Goal: Information Seeking & Learning: Learn about a topic

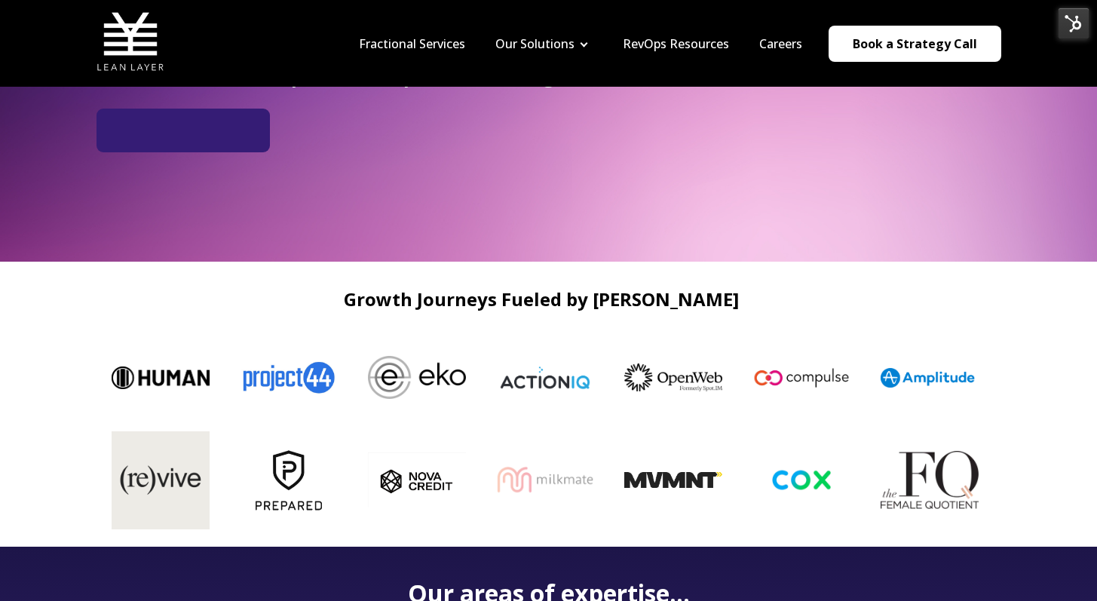
scroll to position [294, 0]
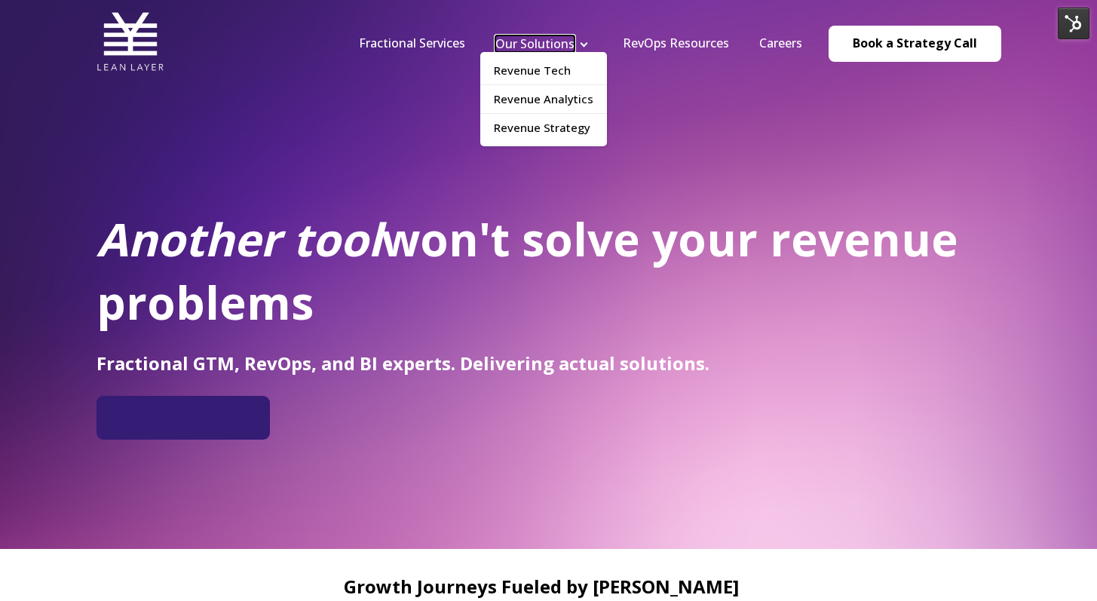
click at [564, 45] on link "Our Solutions" at bounding box center [534, 43] width 79 height 17
click at [557, 59] on link "Revenue Tech" at bounding box center [543, 71] width 127 height 28
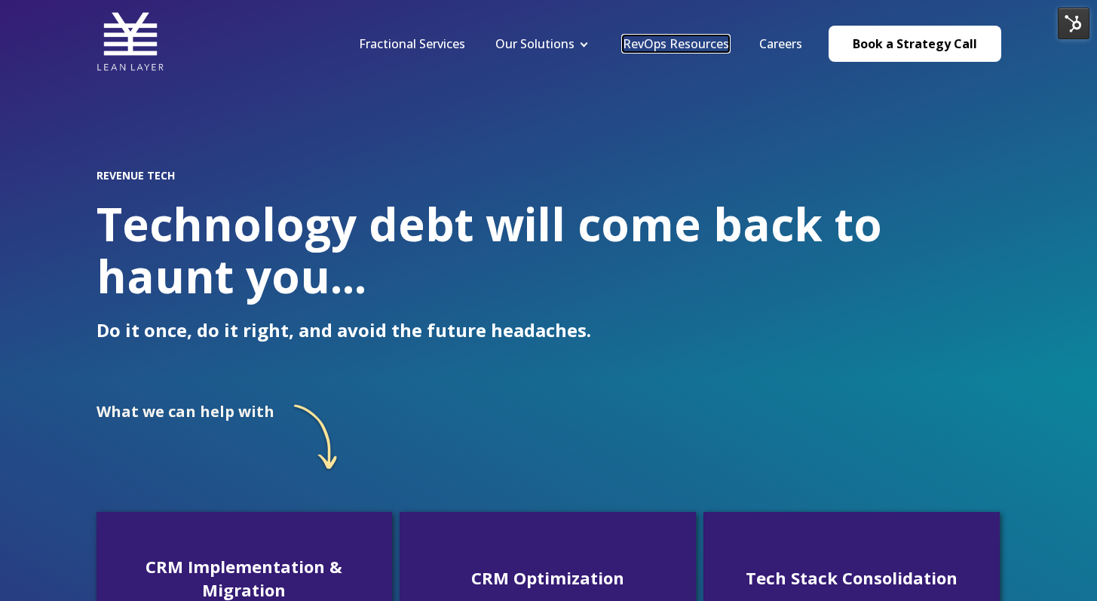
click at [689, 38] on link "RevOps Resources" at bounding box center [676, 43] width 106 height 17
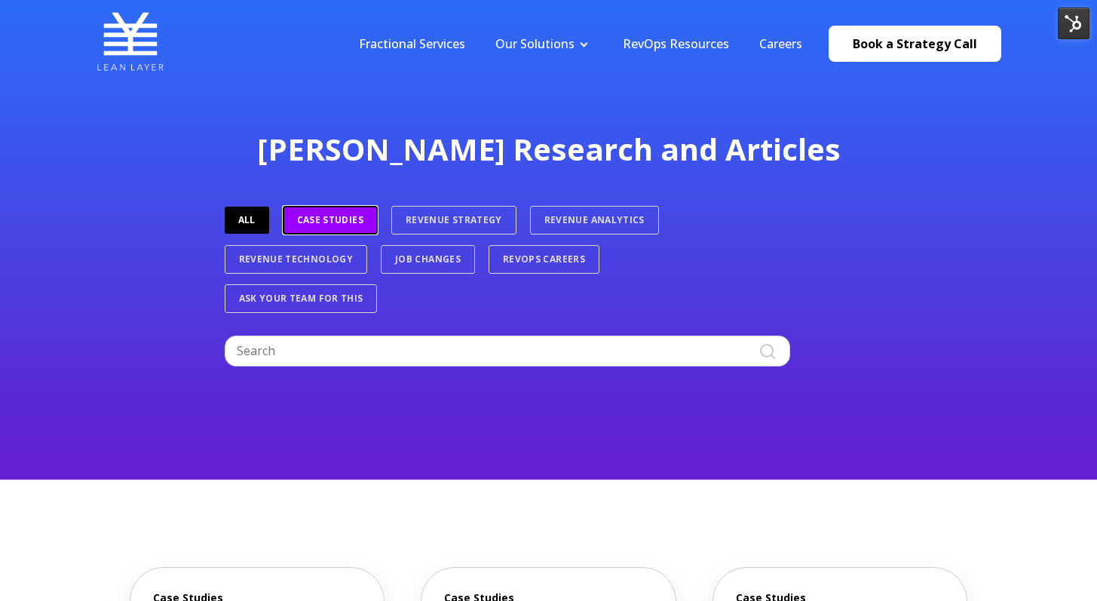
click at [339, 212] on link "Case Studies" at bounding box center [330, 220] width 95 height 29
click at [382, 333] on div at bounding box center [549, 324] width 649 height 23
click at [386, 339] on input "Search" at bounding box center [508, 351] width 566 height 30
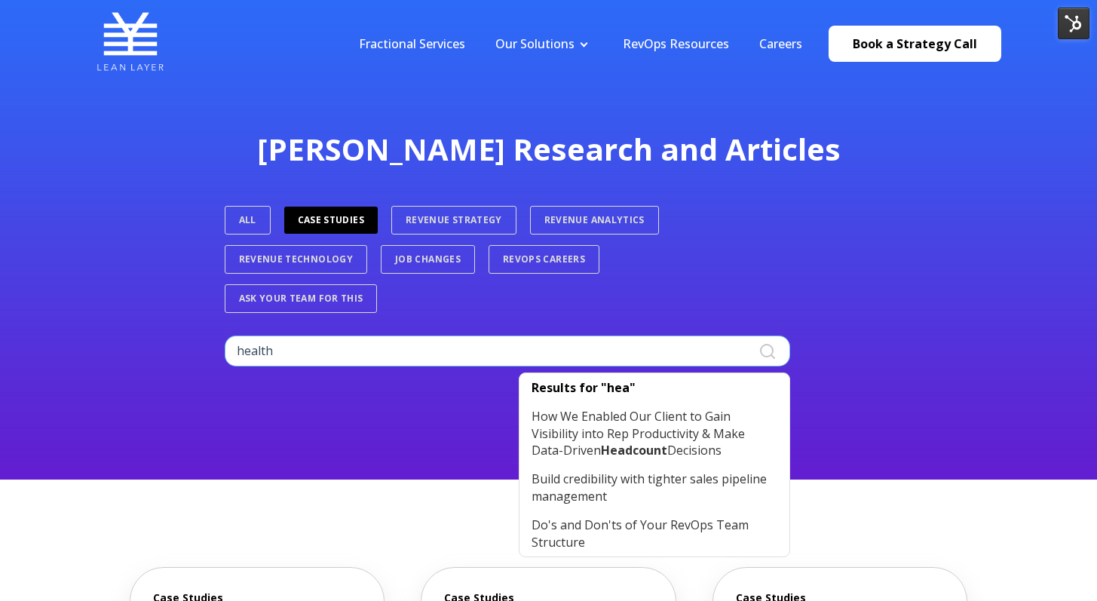
type input "health"
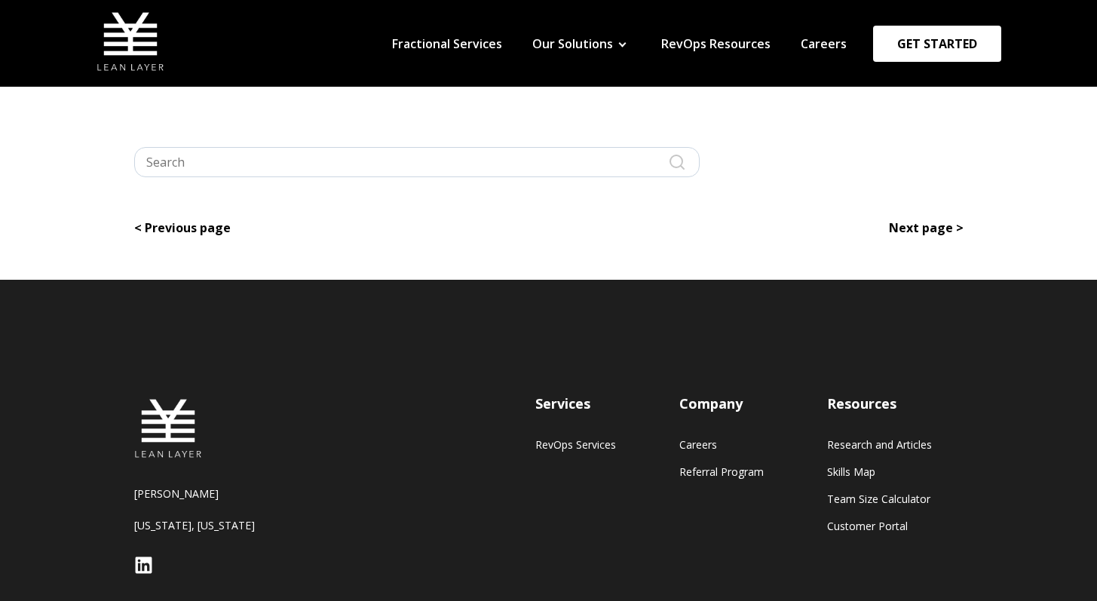
type input "health"
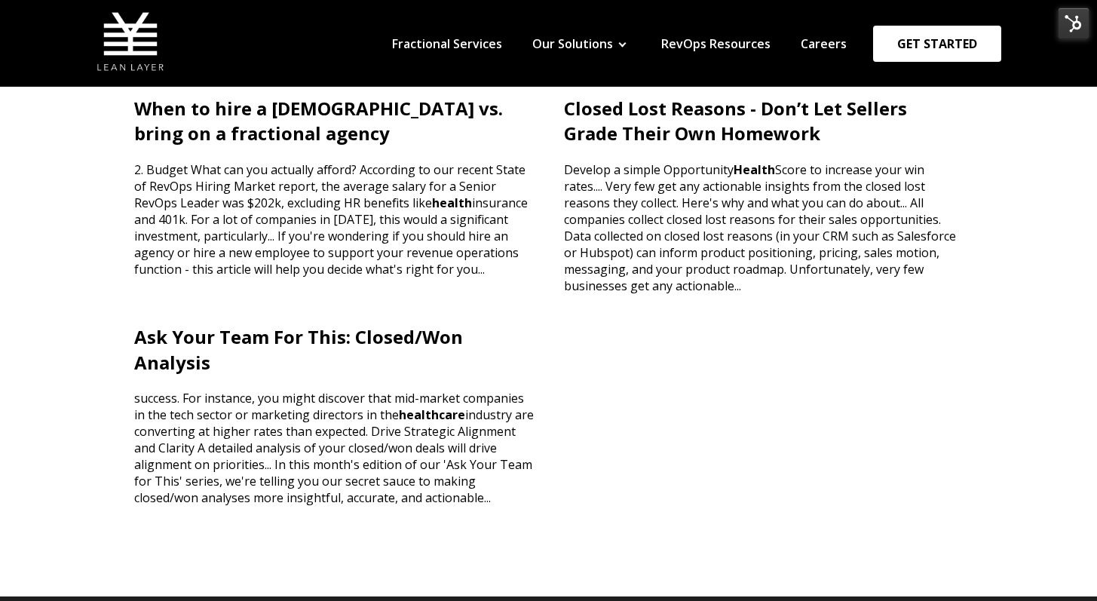
scroll to position [686, 0]
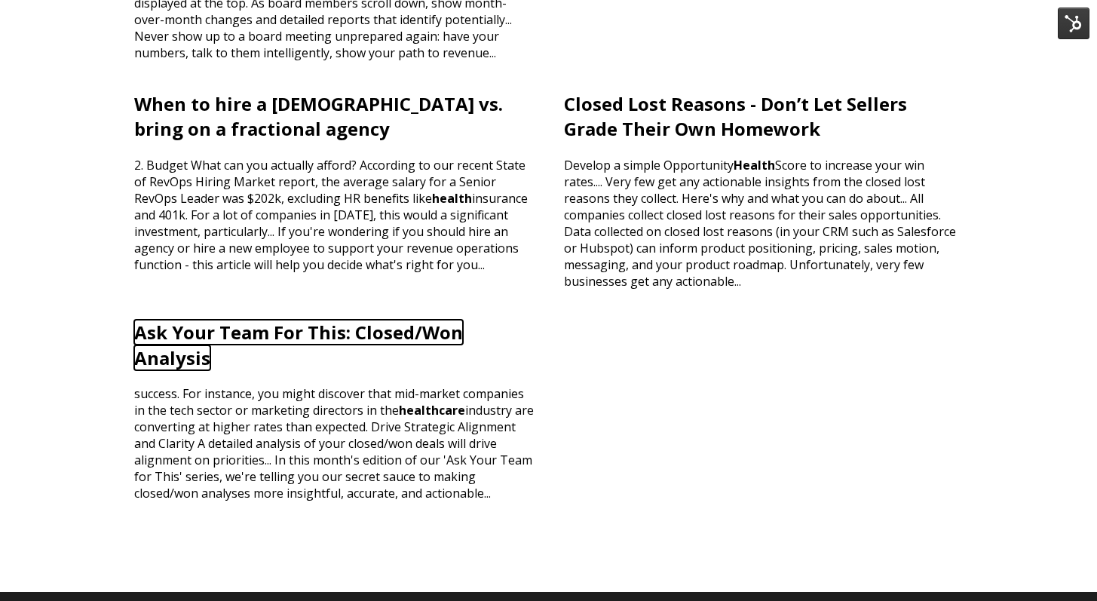
click at [223, 338] on link "Ask Your Team For This: Closed/Won Analysis" at bounding box center [298, 345] width 329 height 51
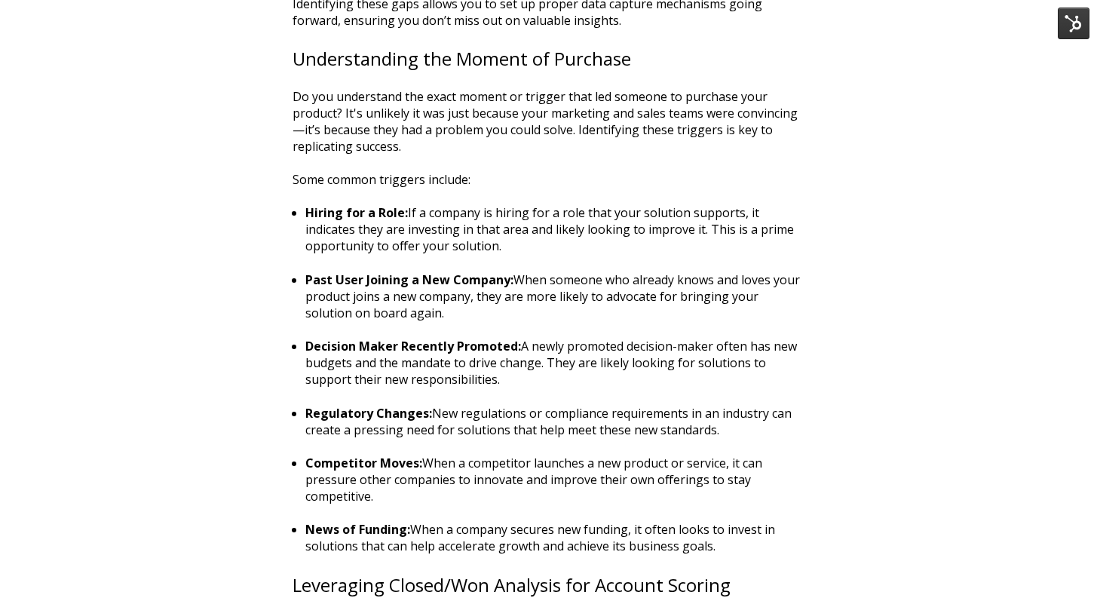
scroll to position [1146, 0]
